Goal: Task Accomplishment & Management: Manage account settings

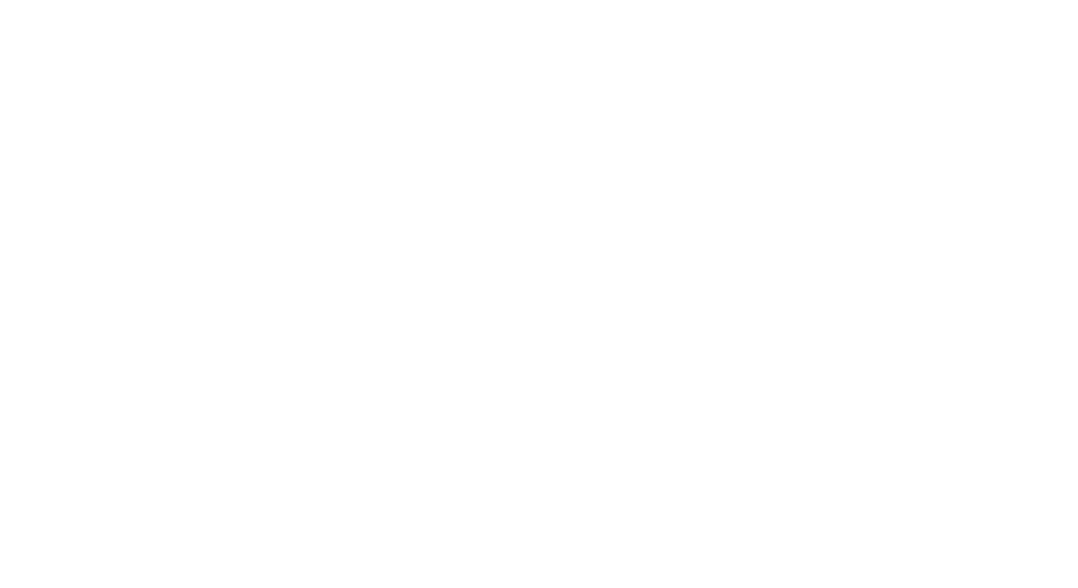
click at [522, 64] on body at bounding box center [539, 294] width 1078 height 588
click at [684, 178] on body at bounding box center [539, 294] width 1078 height 588
drag, startPoint x: -1, startPoint y: 349, endPoint x: 118, endPoint y: 334, distance: 120.2
click at [118, 334] on body at bounding box center [539, 294] width 1078 height 588
drag, startPoint x: 164, startPoint y: 61, endPoint x: 102, endPoint y: 75, distance: 63.0
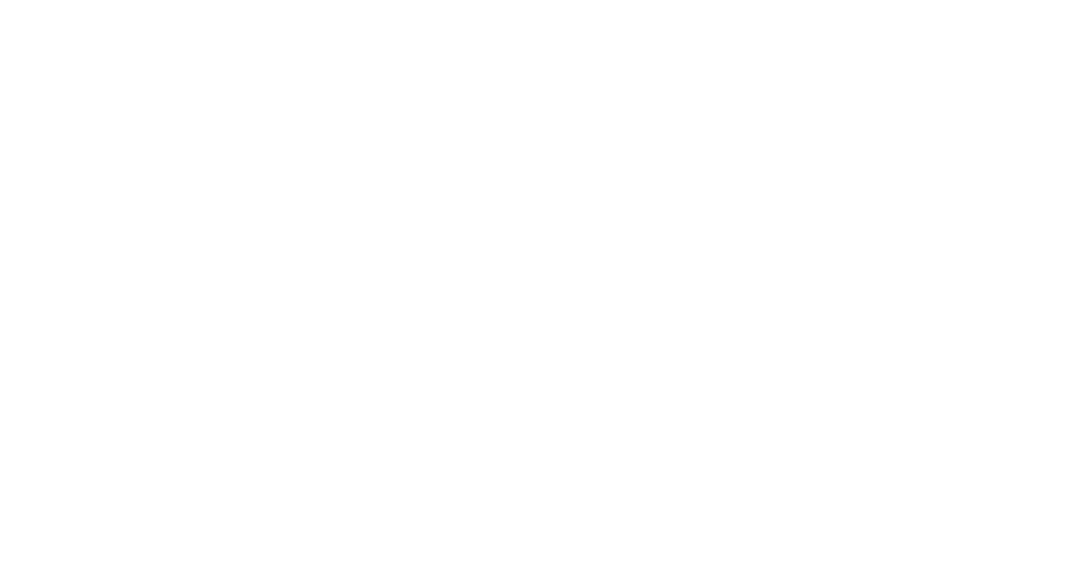
click at [190, 143] on body at bounding box center [539, 294] width 1078 height 588
drag, startPoint x: 0, startPoint y: 0, endPoint x: 268, endPoint y: 300, distance: 402.3
click at [274, 305] on body at bounding box center [539, 294] width 1078 height 588
drag, startPoint x: 227, startPoint y: 176, endPoint x: 265, endPoint y: 88, distance: 96.1
click at [265, 88] on body at bounding box center [539, 294] width 1078 height 588
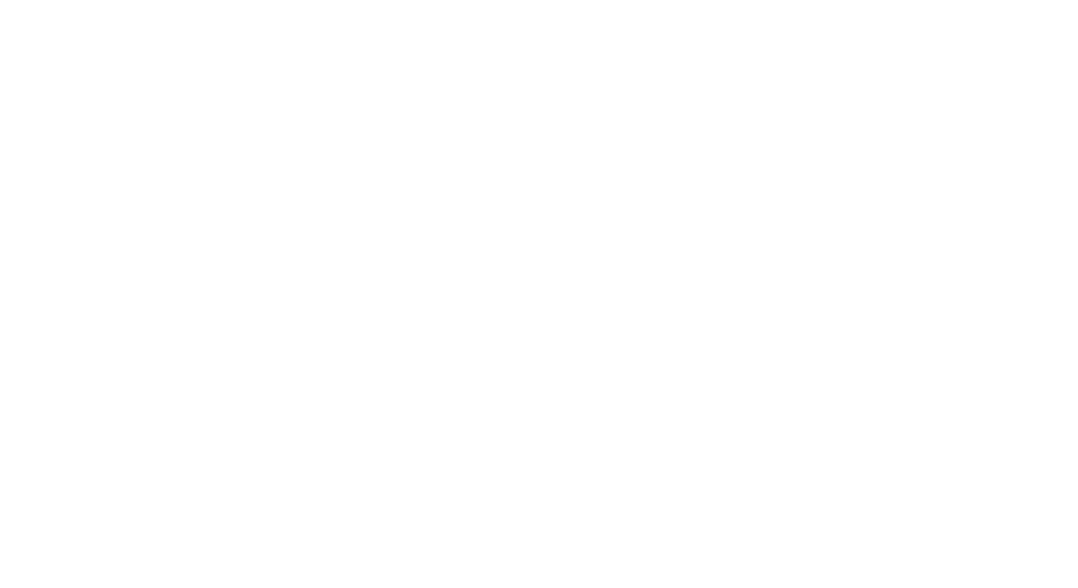
click at [432, 371] on body at bounding box center [539, 294] width 1078 height 588
